Goal: Information Seeking & Learning: Learn about a topic

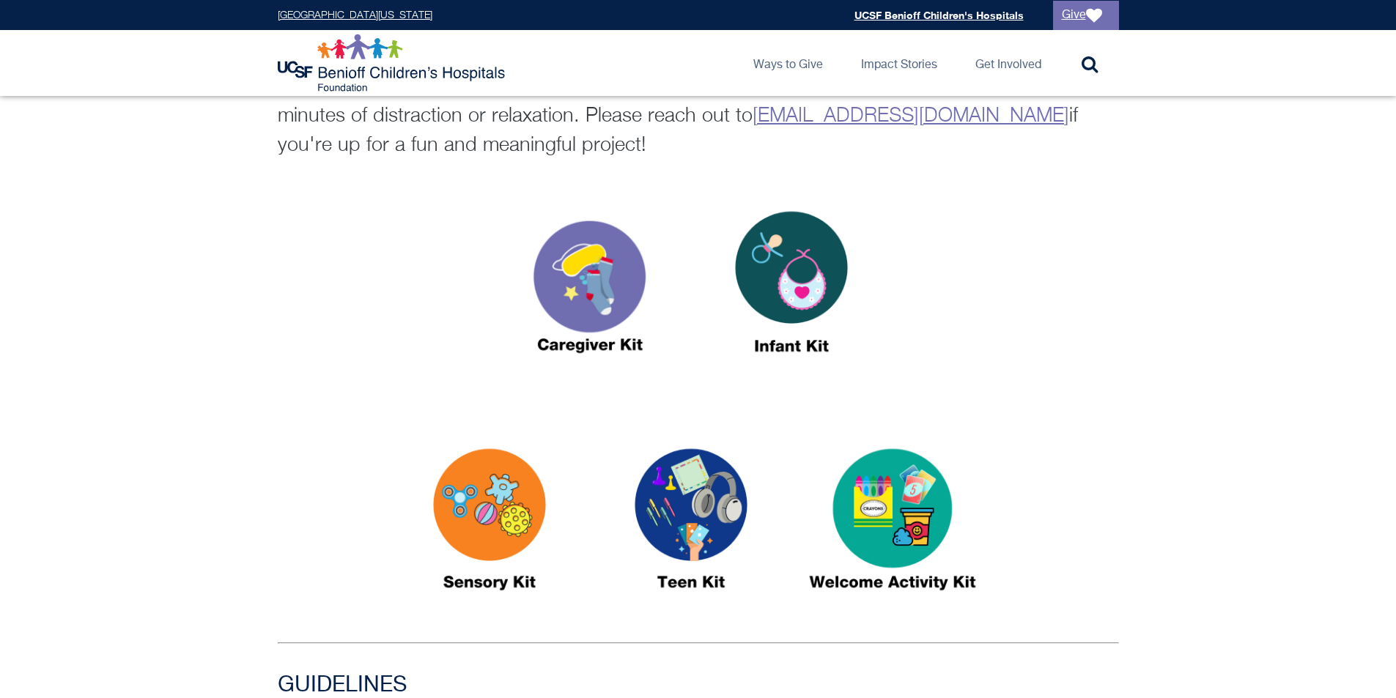
scroll to position [293, 0]
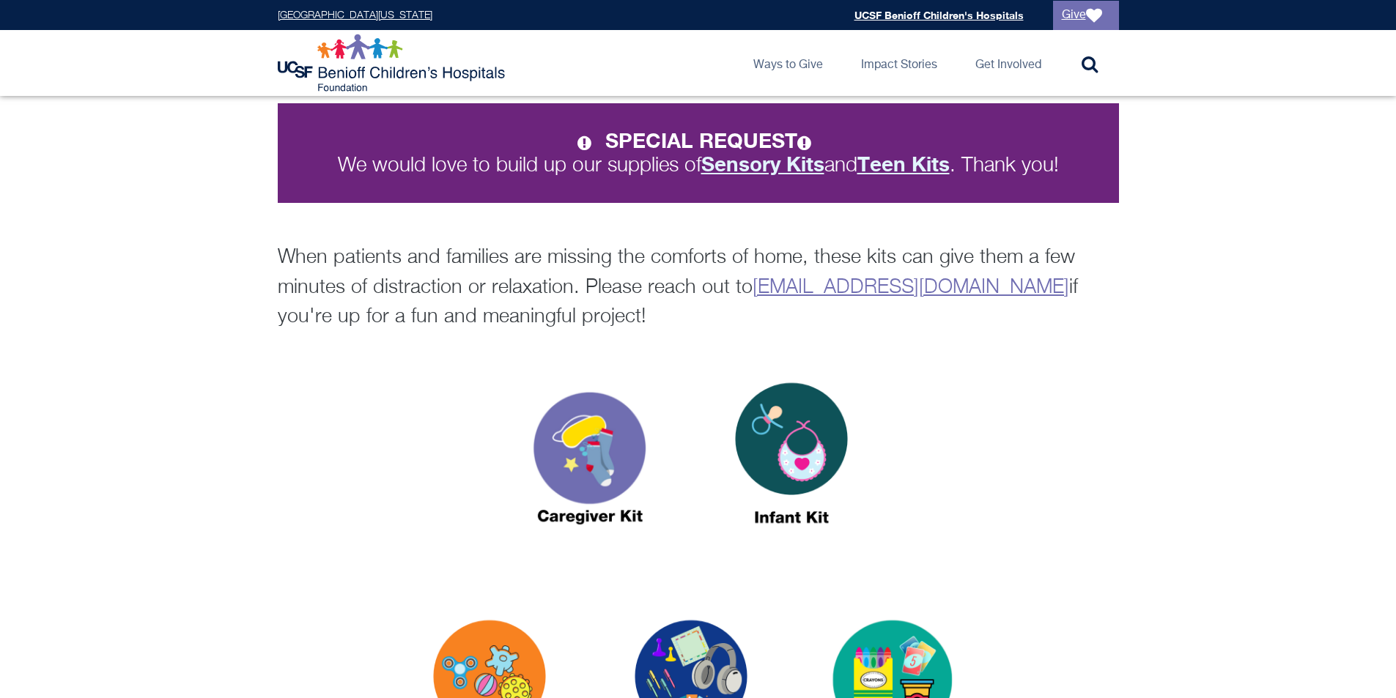
click at [591, 442] on img at bounding box center [589, 460] width 183 height 211
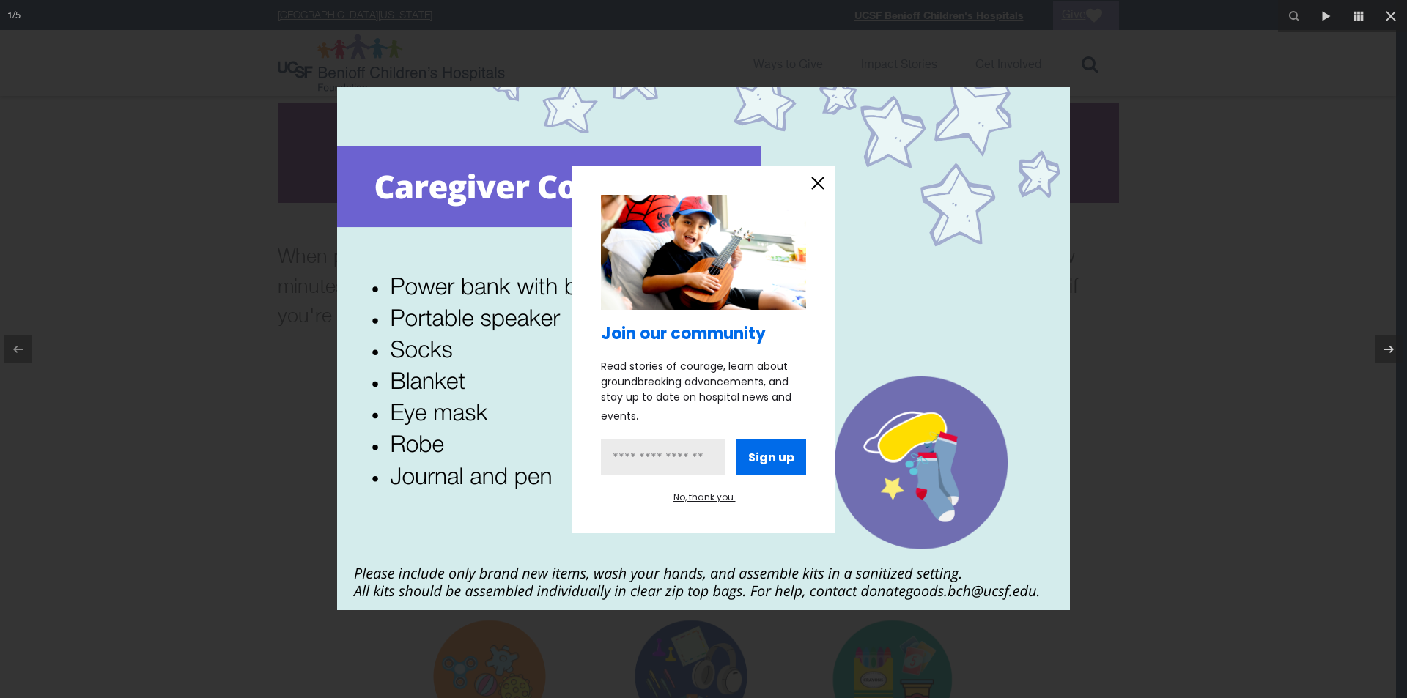
click at [187, 391] on div at bounding box center [703, 349] width 1407 height 698
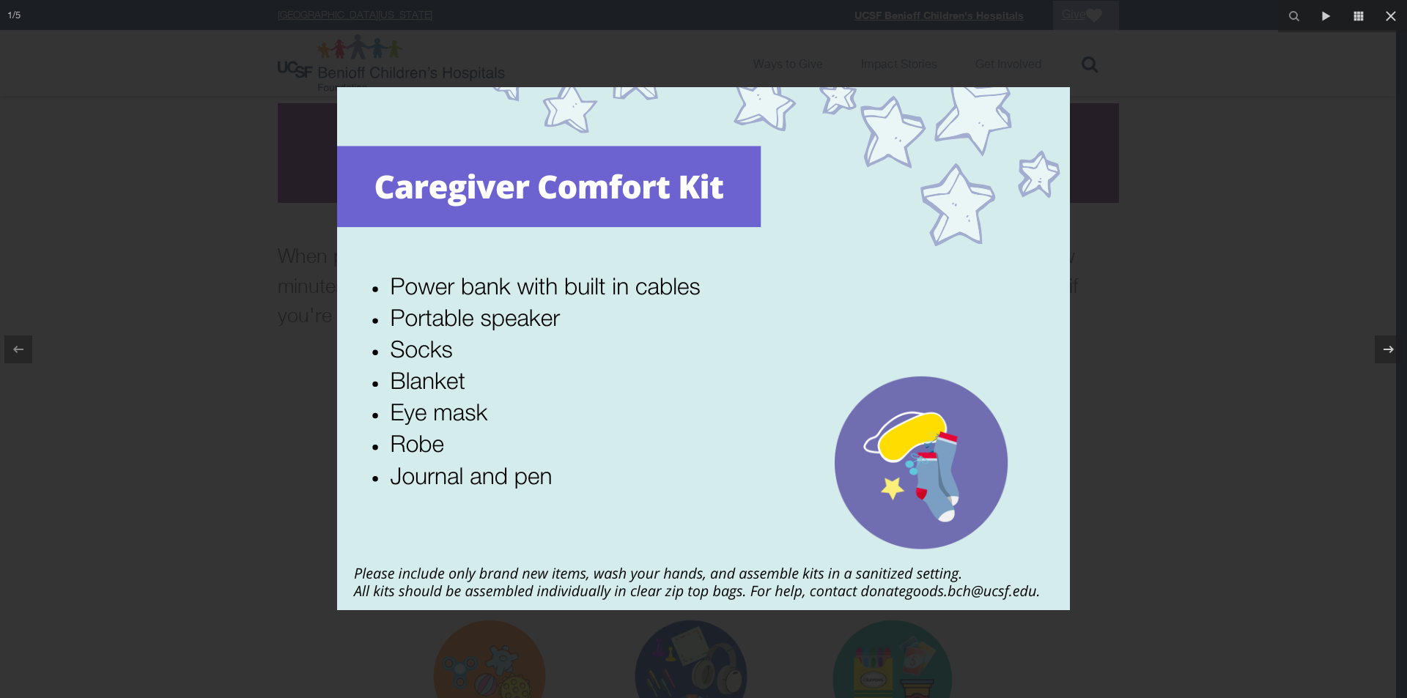
click at [229, 388] on div at bounding box center [703, 349] width 1407 height 698
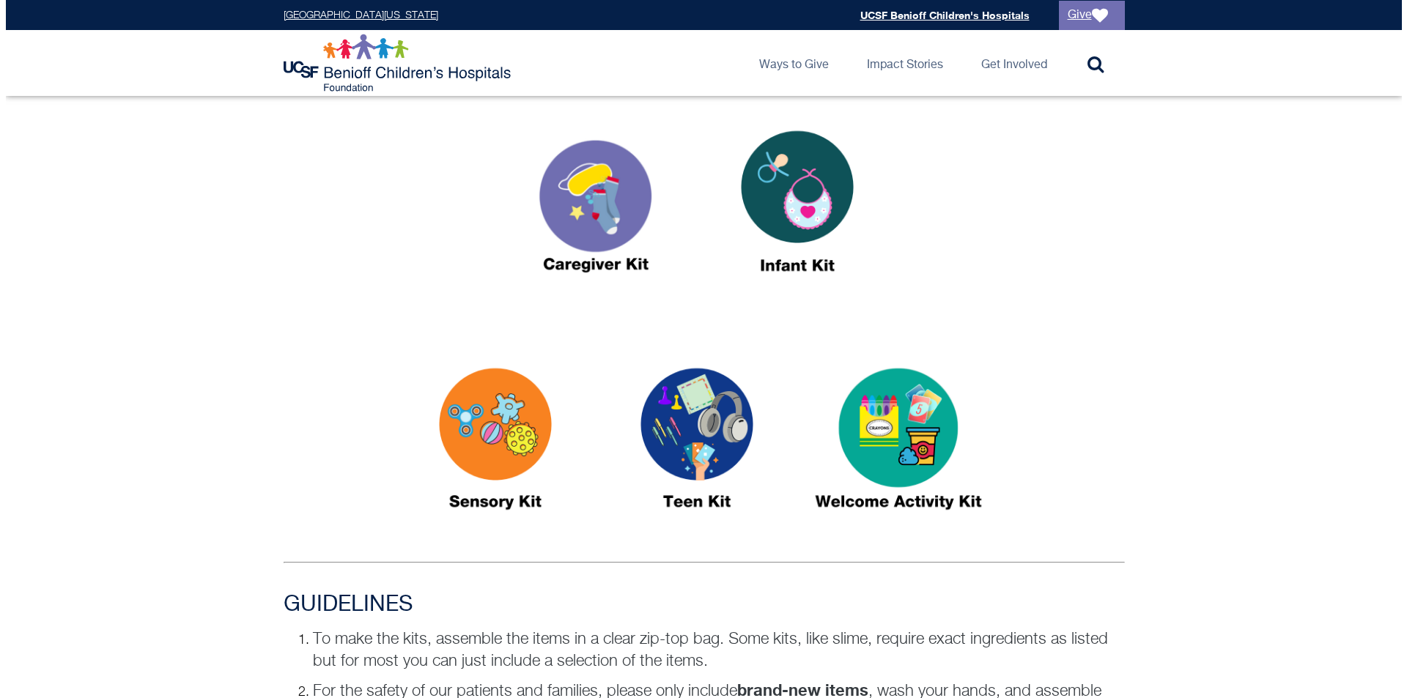
scroll to position [586, 0]
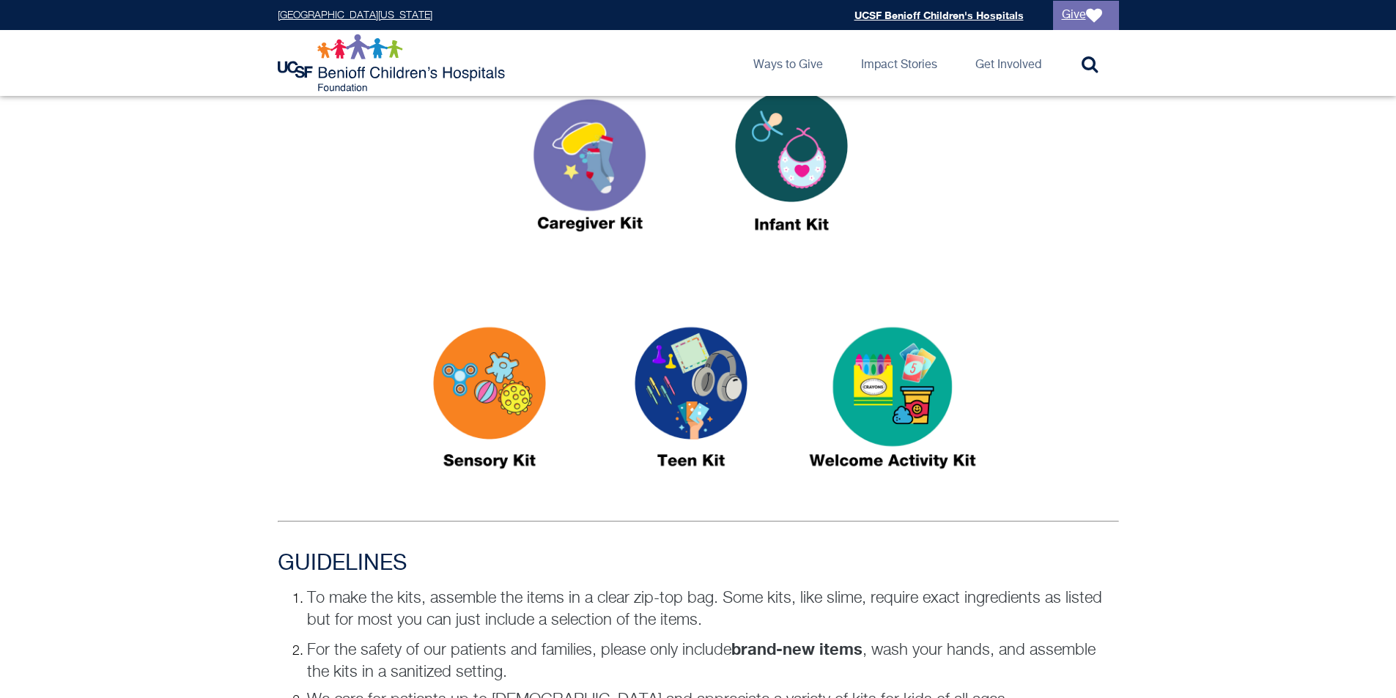
click at [905, 375] on img at bounding box center [892, 404] width 183 height 211
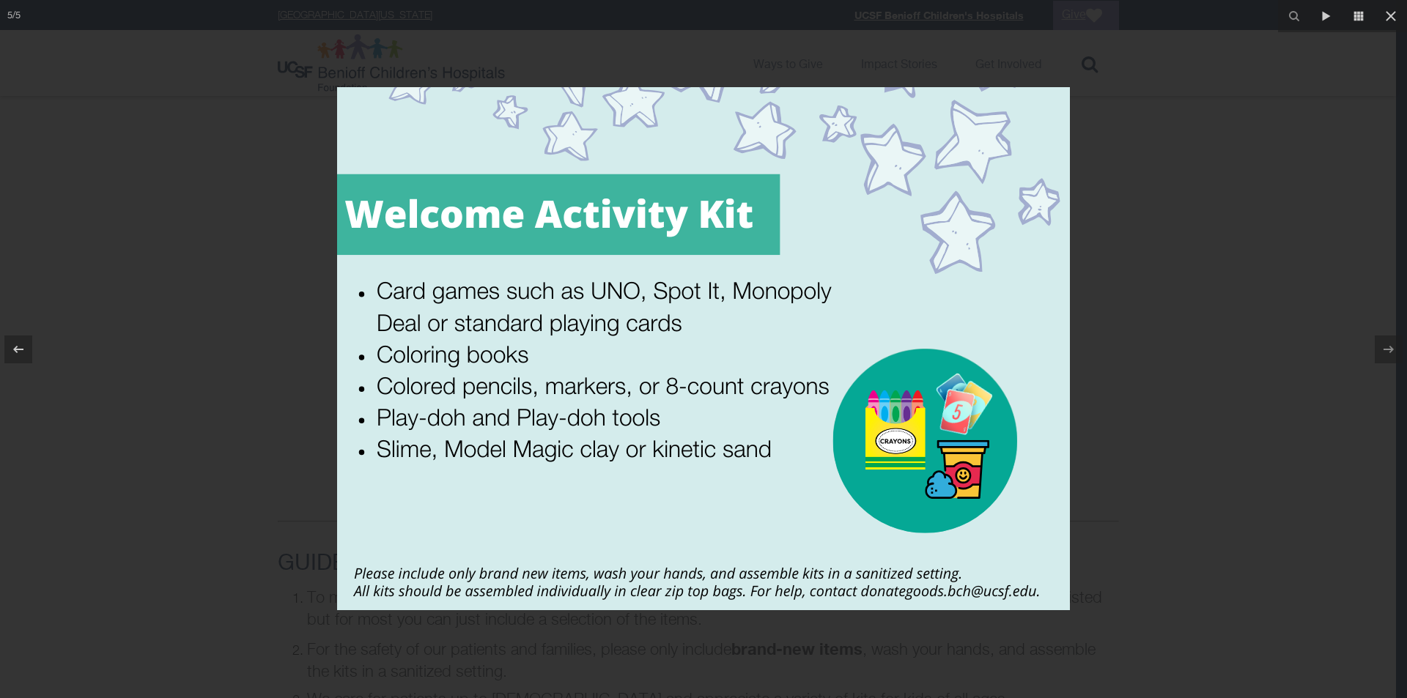
click at [1170, 455] on div at bounding box center [703, 349] width 1407 height 698
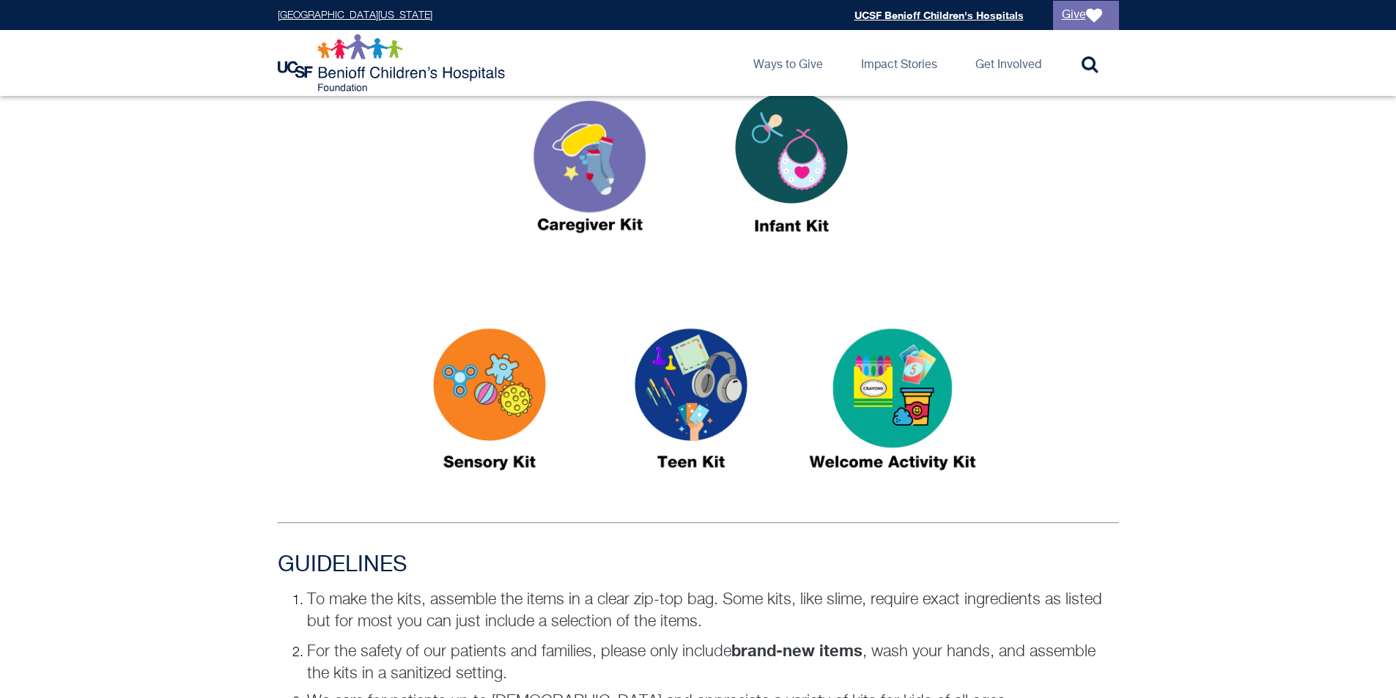
scroll to position [366, 0]
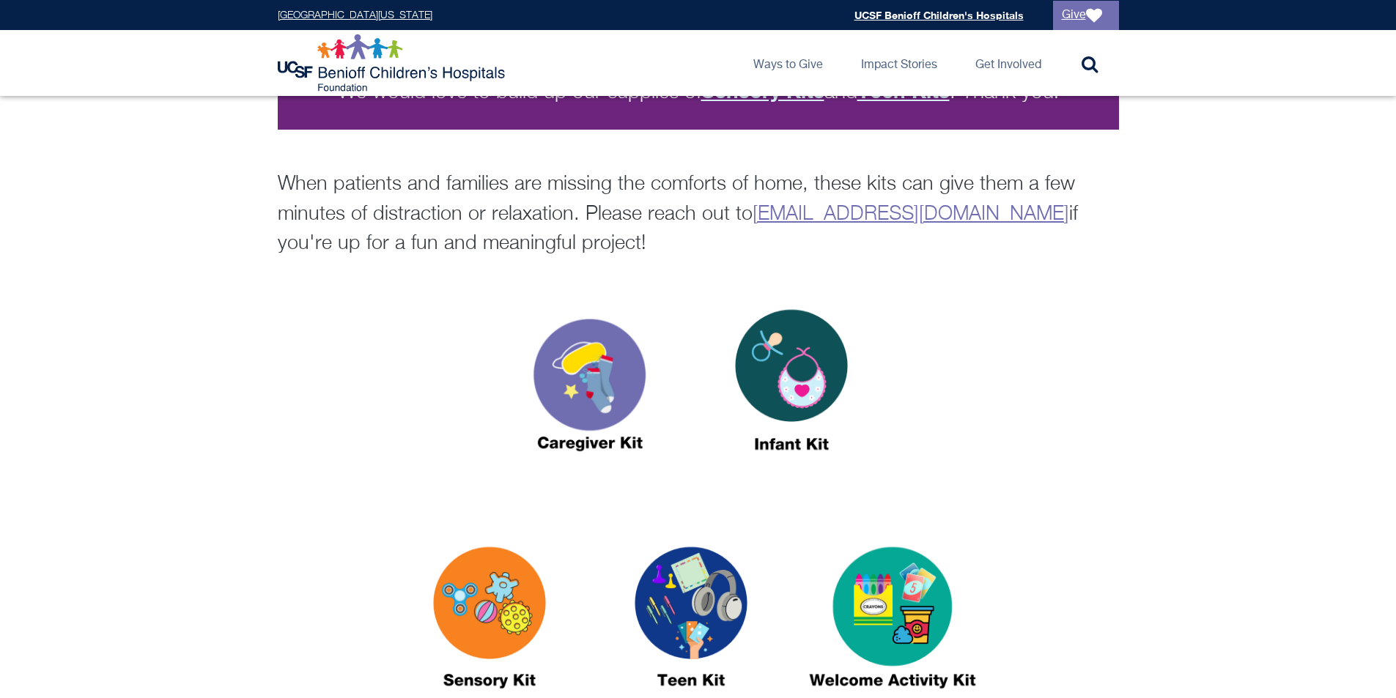
click at [585, 402] on img at bounding box center [589, 386] width 183 height 211
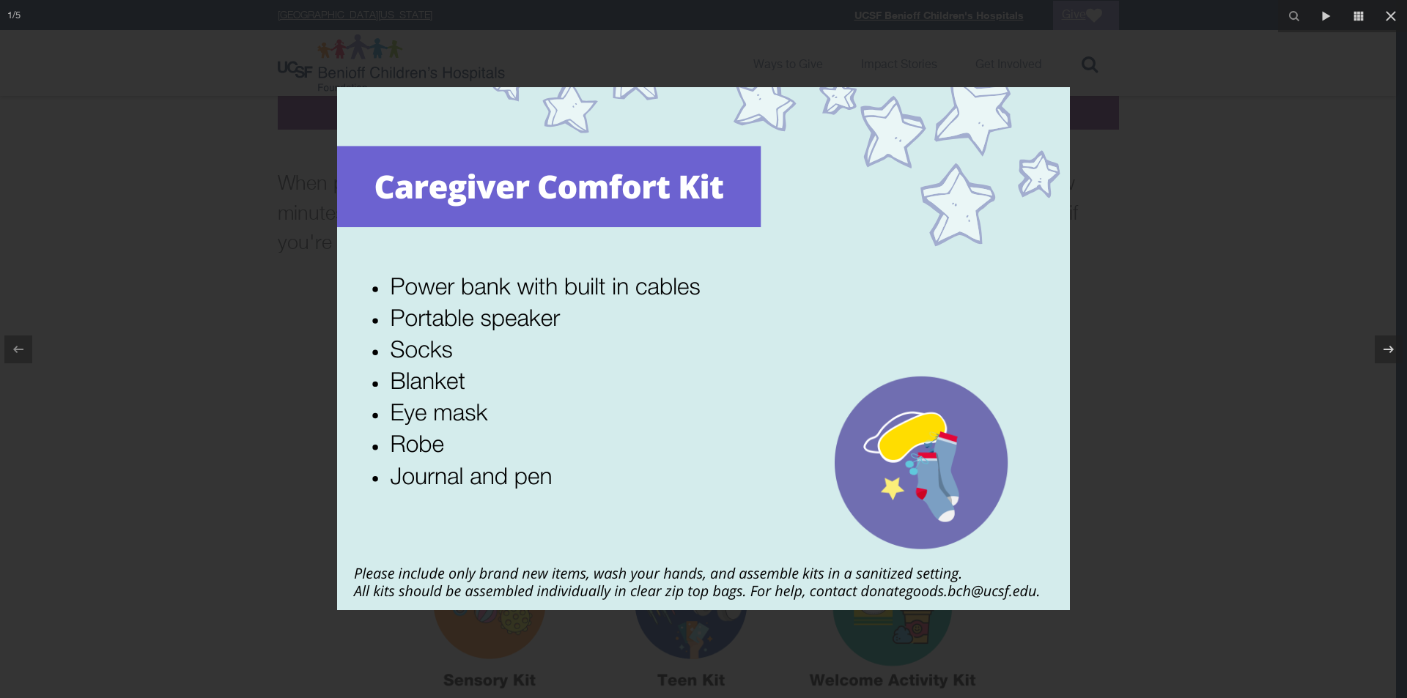
click at [1231, 386] on div at bounding box center [703, 349] width 1407 height 698
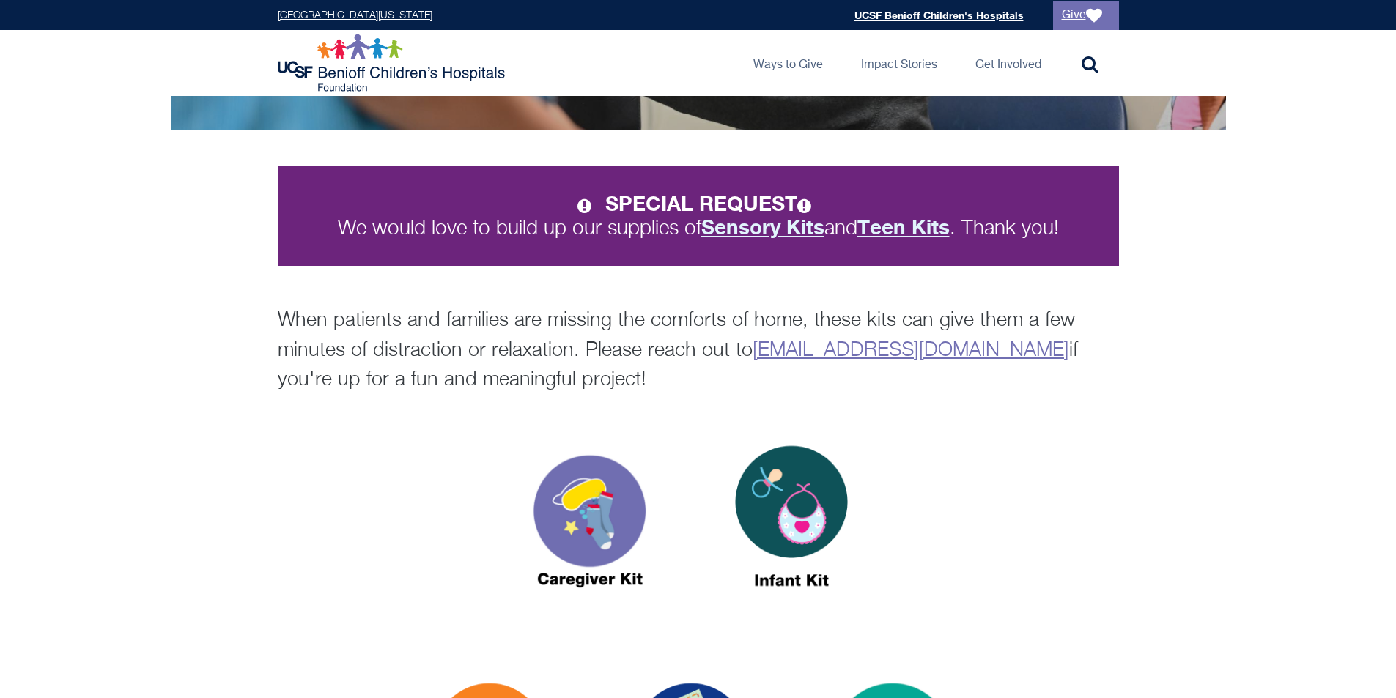
scroll to position [73, 0]
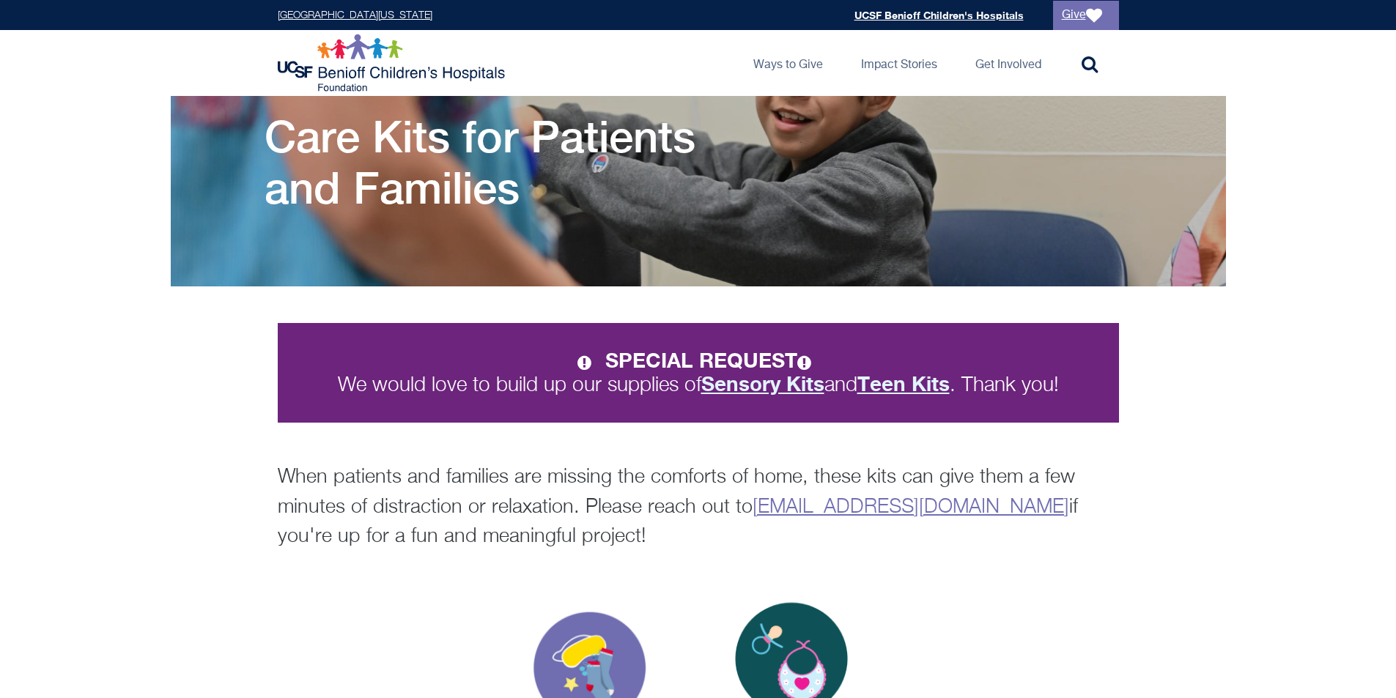
click at [730, 384] on strong "Sensory Kits" at bounding box center [762, 384] width 123 height 24
click at [936, 385] on strong "Teen Kits" at bounding box center [904, 384] width 92 height 24
